Goal: Information Seeking & Learning: Find specific fact

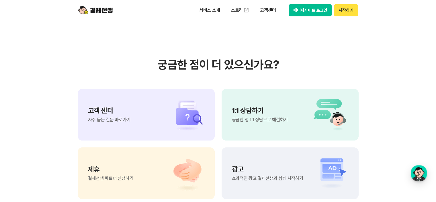
scroll to position [1612, 0]
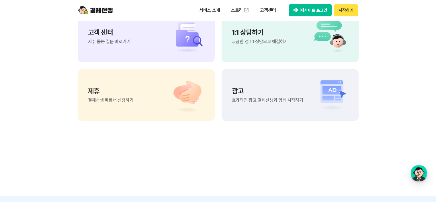
click at [141, 51] on div "고객 센터 자주 묻는 질문 바로가기" at bounding box center [146, 37] width 137 height 52
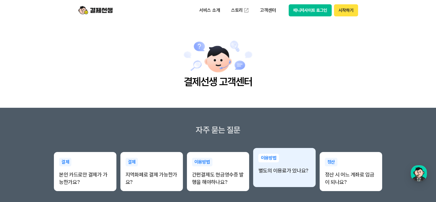
click at [293, 170] on p "별도의 이용료가 있나요?" at bounding box center [285, 170] width 52 height 7
click at [281, 180] on div "이용방법 별도의 이용료가 있나요?" at bounding box center [284, 167] width 63 height 39
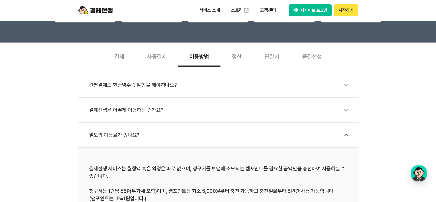
scroll to position [172, 0]
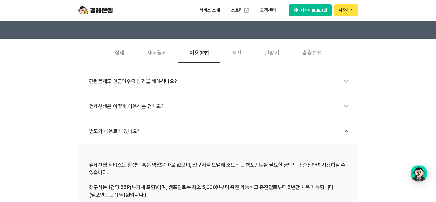
click at [125, 130] on div "별도의 이용료가 있나요?" at bounding box center [221, 131] width 264 height 13
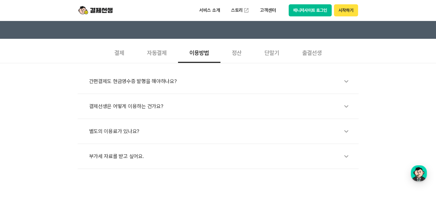
click at [125, 130] on div "별도의 이용료가 있나요?" at bounding box center [221, 131] width 264 height 13
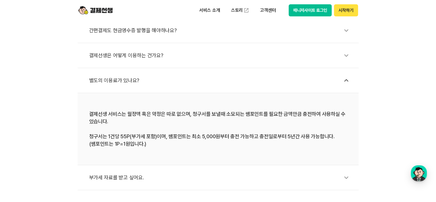
scroll to position [230, 0]
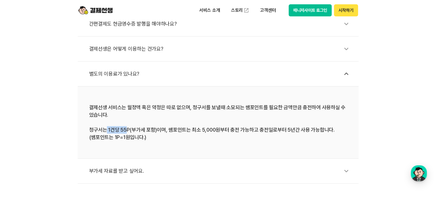
drag, startPoint x: 107, startPoint y: 129, endPoint x: 127, endPoint y: 129, distance: 20.4
click at [127, 129] on div "결제선생 서비스는 월정액 혹은 약정은 따로 없으며, 청구서를 보낼때 소모되는 쌤포인트를 필요한 금액만큼 충전하여 사용하실 수 있습니다. 청구서…" at bounding box center [218, 122] width 258 height 37
drag, startPoint x: 127, startPoint y: 129, endPoint x: 219, endPoint y: 125, distance: 91.9
click at [219, 125] on div "결제선생 서비스는 월정액 혹은 약정은 따로 없으며, 청구서를 보낼때 소모되는 쌤포인트를 필요한 금액만큼 충전하여 사용하실 수 있습니다. 청구서…" at bounding box center [218, 122] width 258 height 37
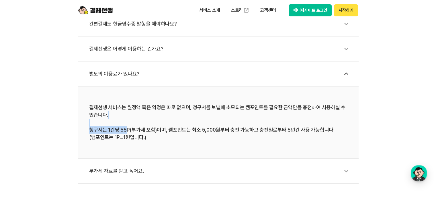
click at [219, 125] on div "결제선생 서비스는 월정액 혹은 약정은 따로 없으며, 청구서를 보낼때 소모되는 쌤포인트를 필요한 금액만큼 충전하여 사용하실 수 있습니다. 청구서…" at bounding box center [218, 122] width 258 height 37
click at [254, 150] on li "결제선생 서비스는 월정액 혹은 약정은 따로 없으며, 청구서를 보낼때 소모되는 쌤포인트를 필요한 금액만큼 충전하여 사용하실 수 있습니다. 청구서…" at bounding box center [218, 122] width 281 height 72
